Goal: Information Seeking & Learning: Learn about a topic

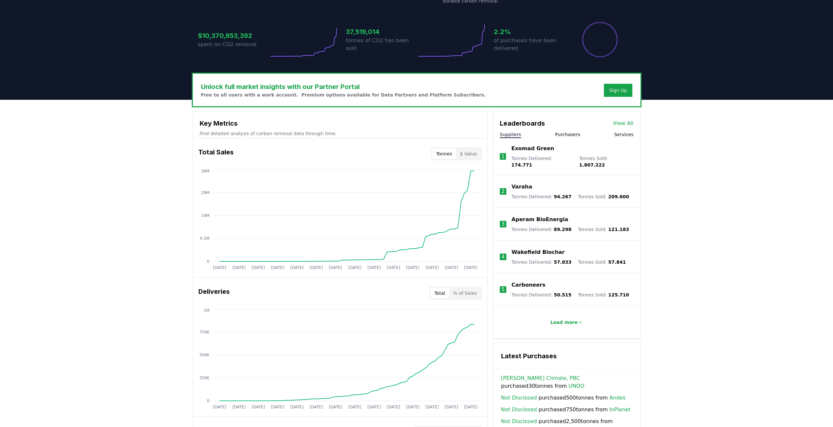
scroll to position [129, 0]
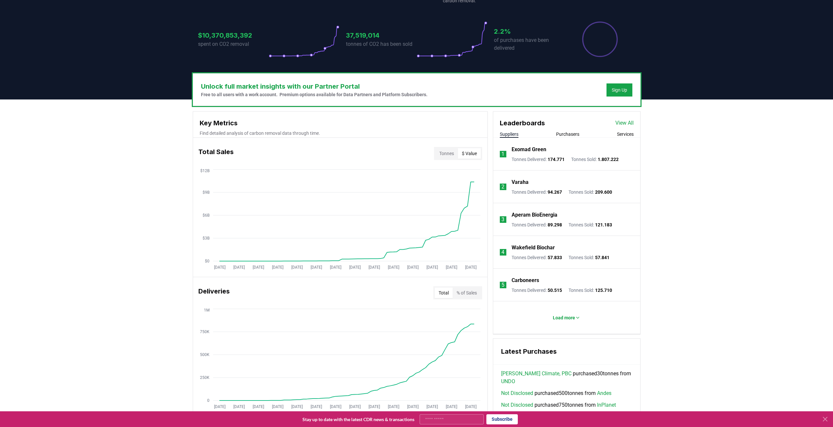
click at [474, 156] on button "$ Value" at bounding box center [469, 153] width 23 height 10
click at [453, 155] on button "Tonnes" at bounding box center [446, 153] width 23 height 10
click at [468, 155] on button "$ Value" at bounding box center [469, 153] width 23 height 10
click at [447, 153] on button "Tonnes" at bounding box center [446, 153] width 23 height 10
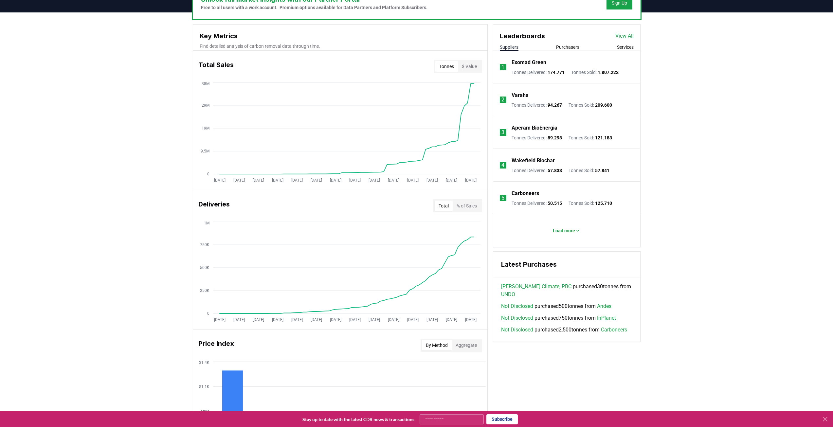
scroll to position [216, 0]
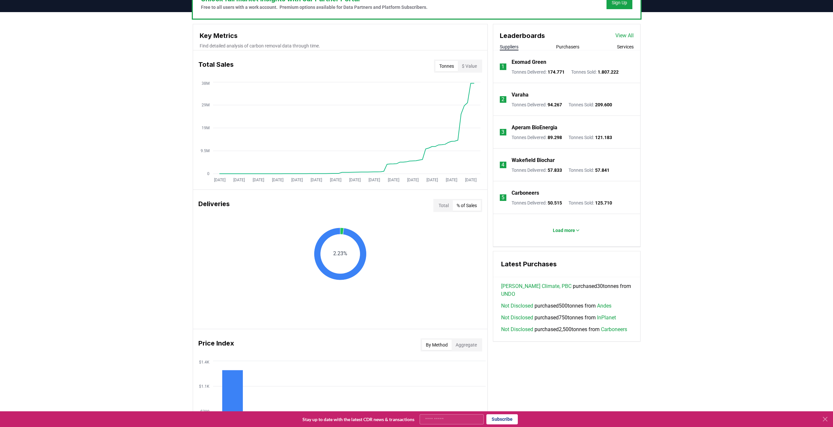
click at [469, 208] on button "% of Sales" at bounding box center [467, 205] width 28 height 10
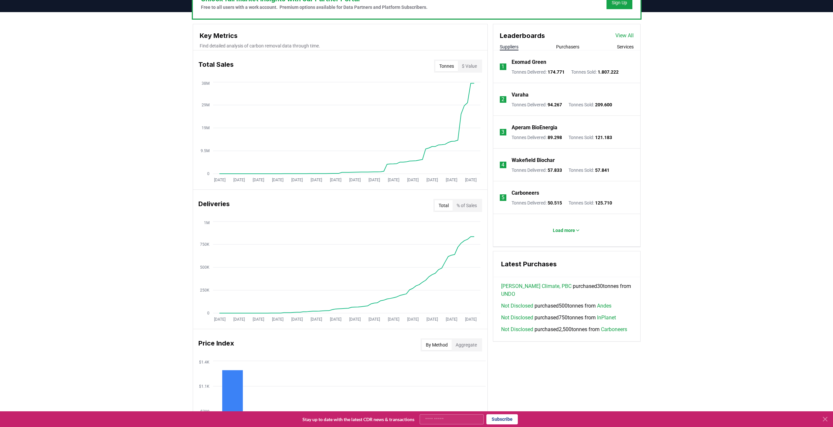
click at [447, 203] on button "Total" at bounding box center [444, 205] width 18 height 10
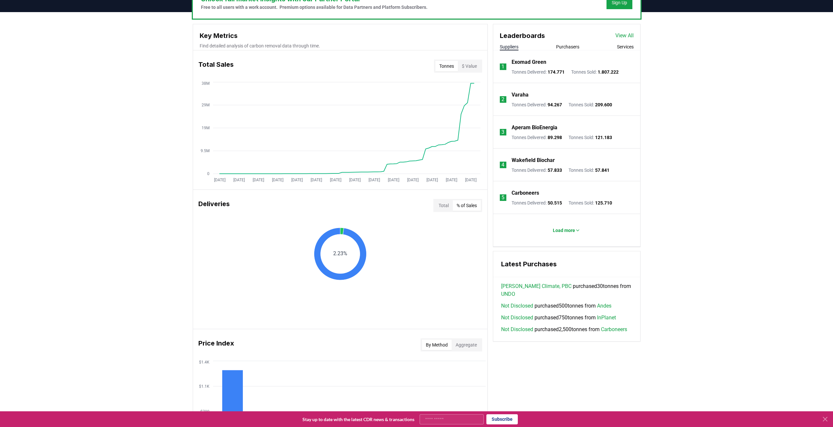
click at [466, 207] on button "% of Sales" at bounding box center [467, 205] width 28 height 10
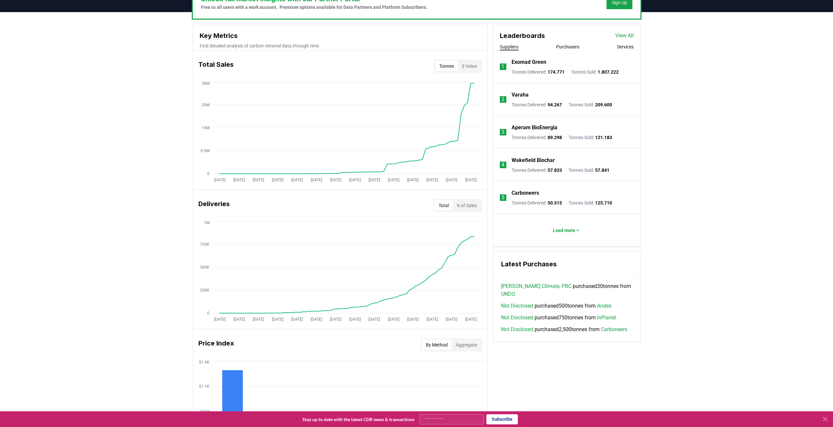
click at [444, 206] on button "Total" at bounding box center [444, 205] width 18 height 10
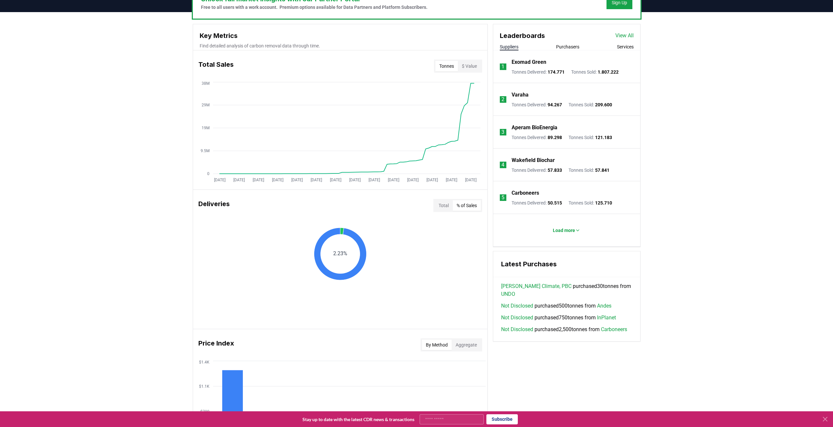
click at [455, 206] on button "% of Sales" at bounding box center [467, 205] width 28 height 10
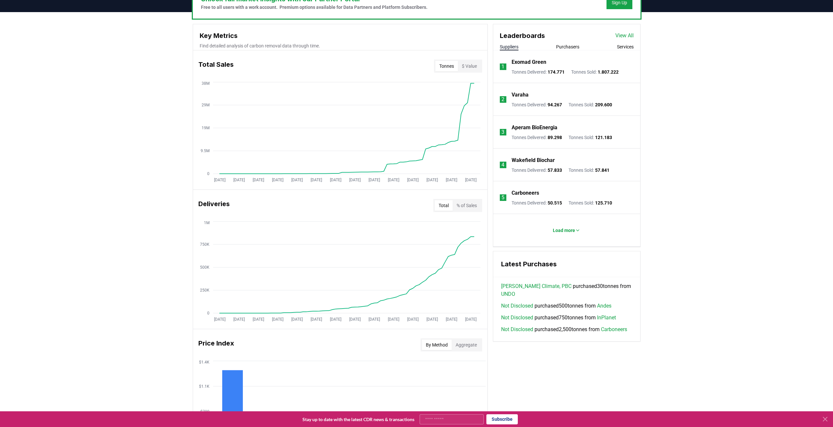
click at [437, 203] on button "Total" at bounding box center [444, 205] width 18 height 10
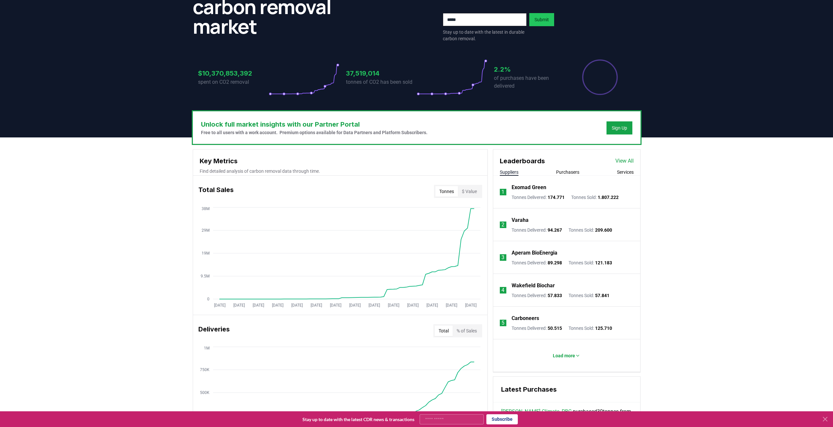
scroll to position [91, 0]
drag, startPoint x: 152, startPoint y: 222, endPoint x: 143, endPoint y: 221, distance: 8.5
click at [143, 221] on div "Unlock full market insights with our Partner Portal Free to all users with a wo…" at bounding box center [416, 396] width 833 height 517
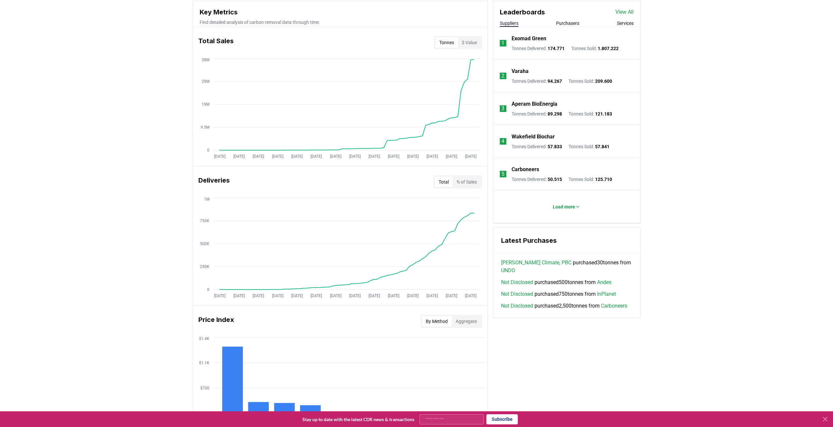
scroll to position [396, 0]
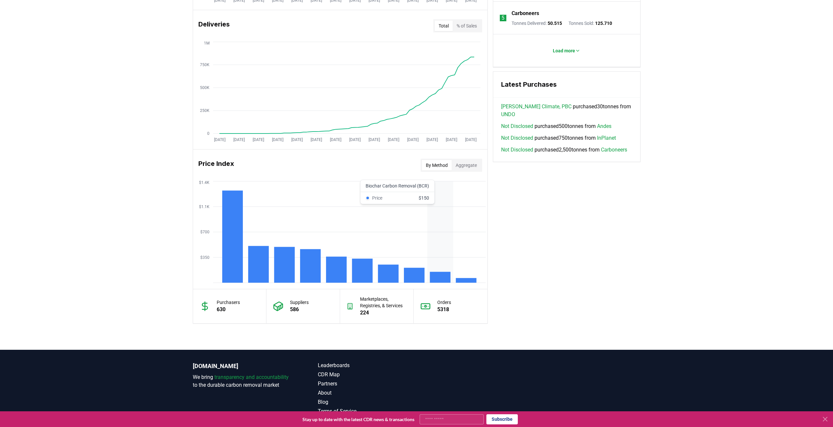
click at [441, 275] on rect at bounding box center [440, 277] width 21 height 11
click at [440, 275] on rect at bounding box center [440, 277] width 21 height 11
